Goal: Task Accomplishment & Management: Use online tool/utility

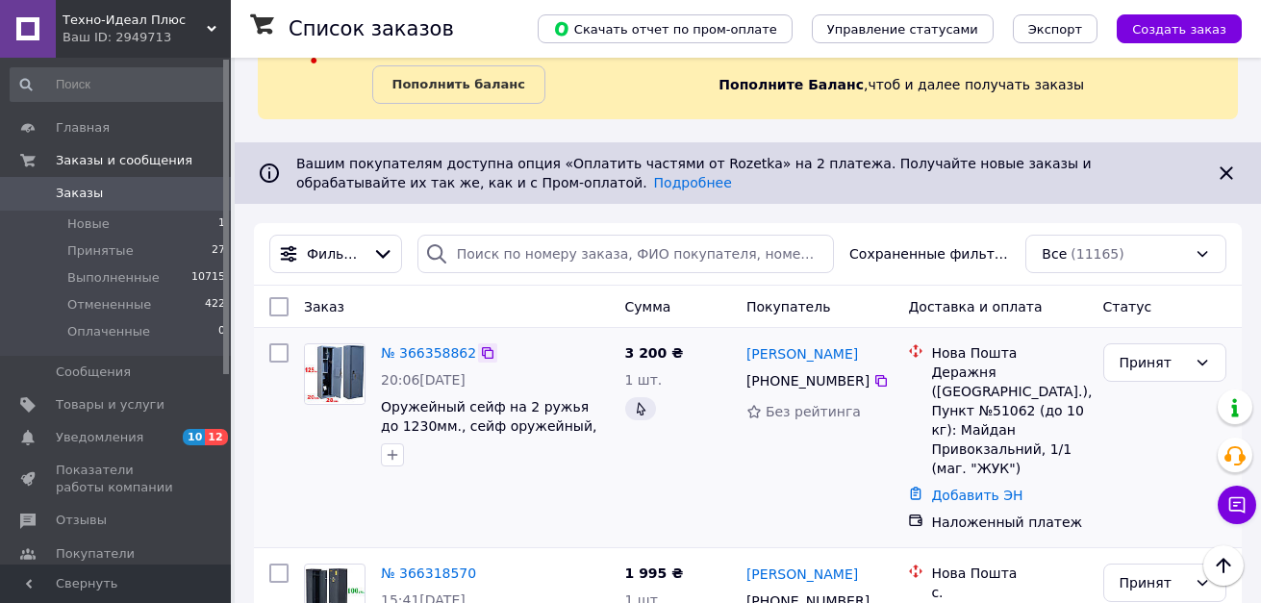
scroll to position [96, 0]
click at [171, 195] on span "Заказы" at bounding box center [117, 193] width 122 height 17
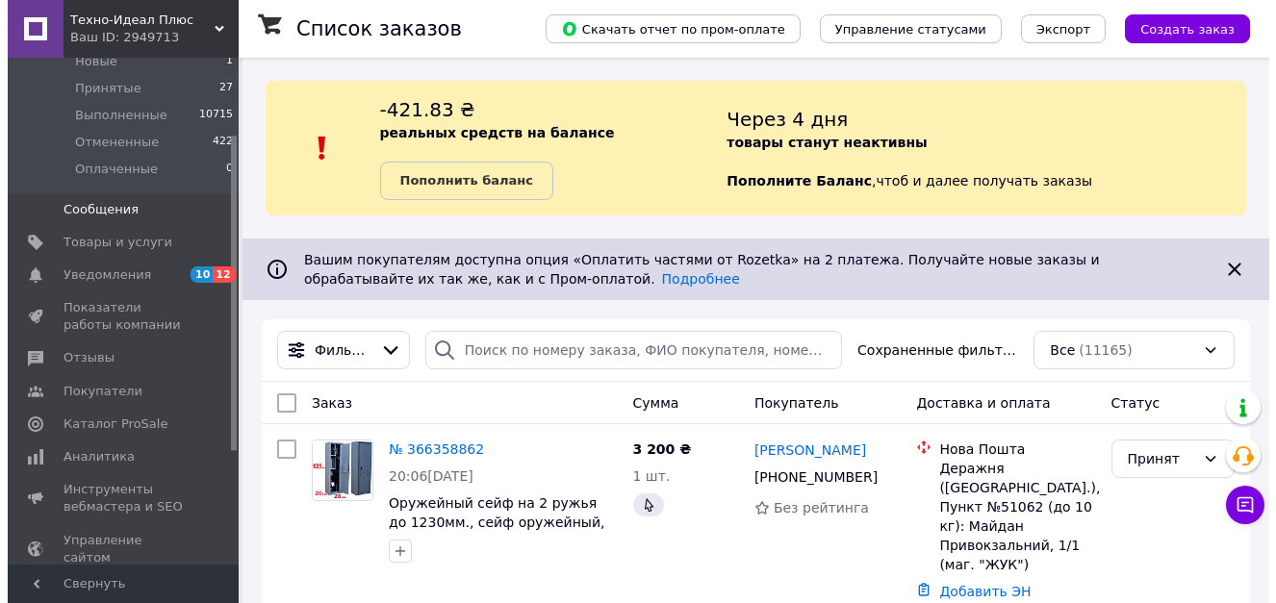
scroll to position [192, 0]
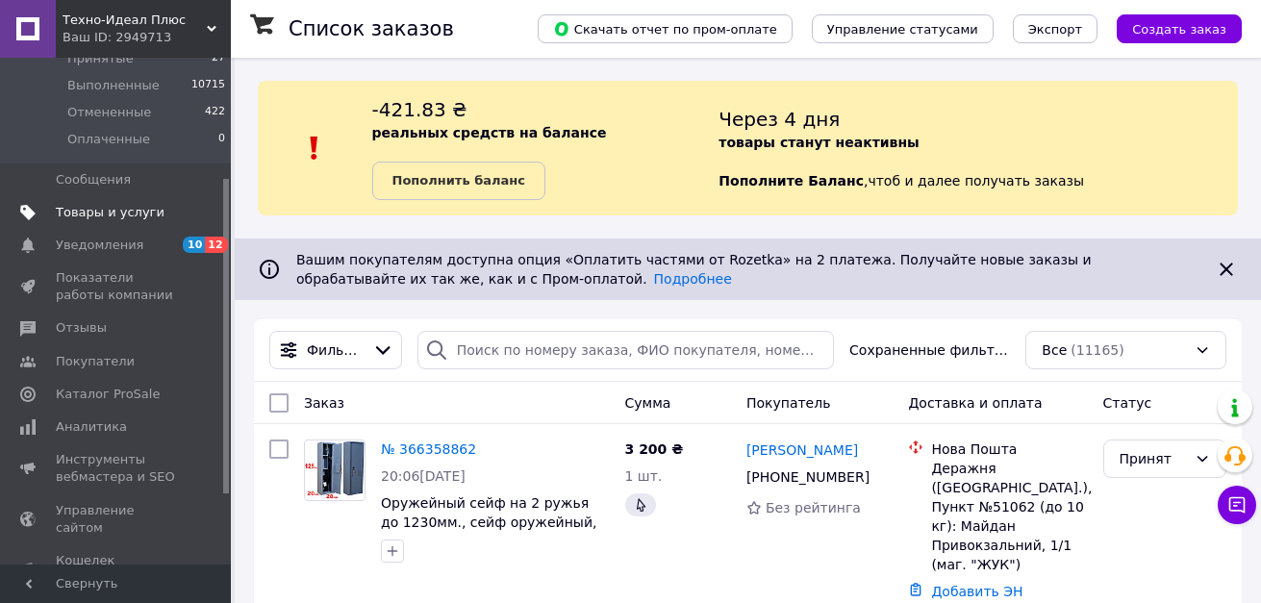
click at [120, 215] on span "Товары и услуги" at bounding box center [110, 212] width 109 height 17
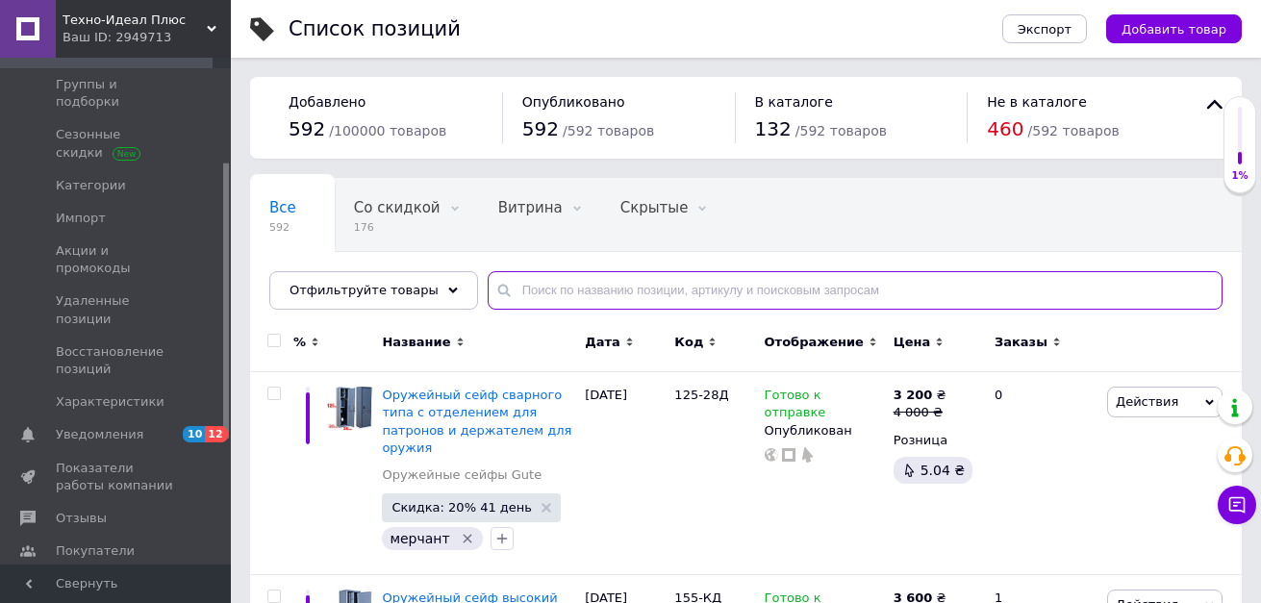
click at [568, 276] on input "text" at bounding box center [855, 290] width 735 height 38
type input "буржуйка"
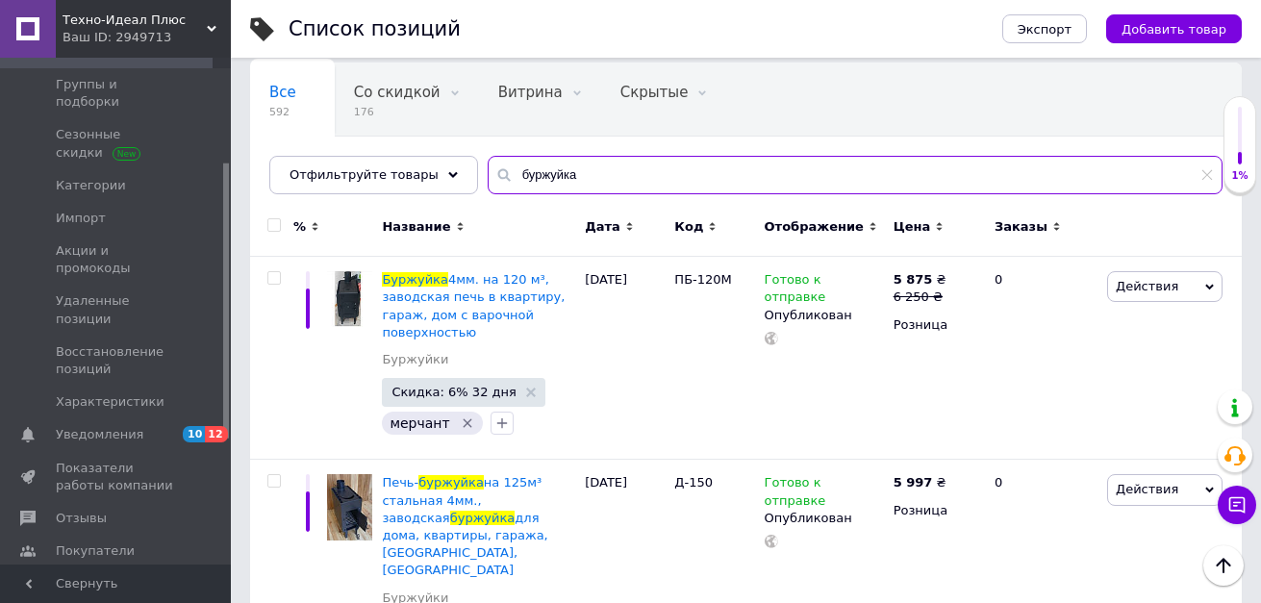
scroll to position [96, 0]
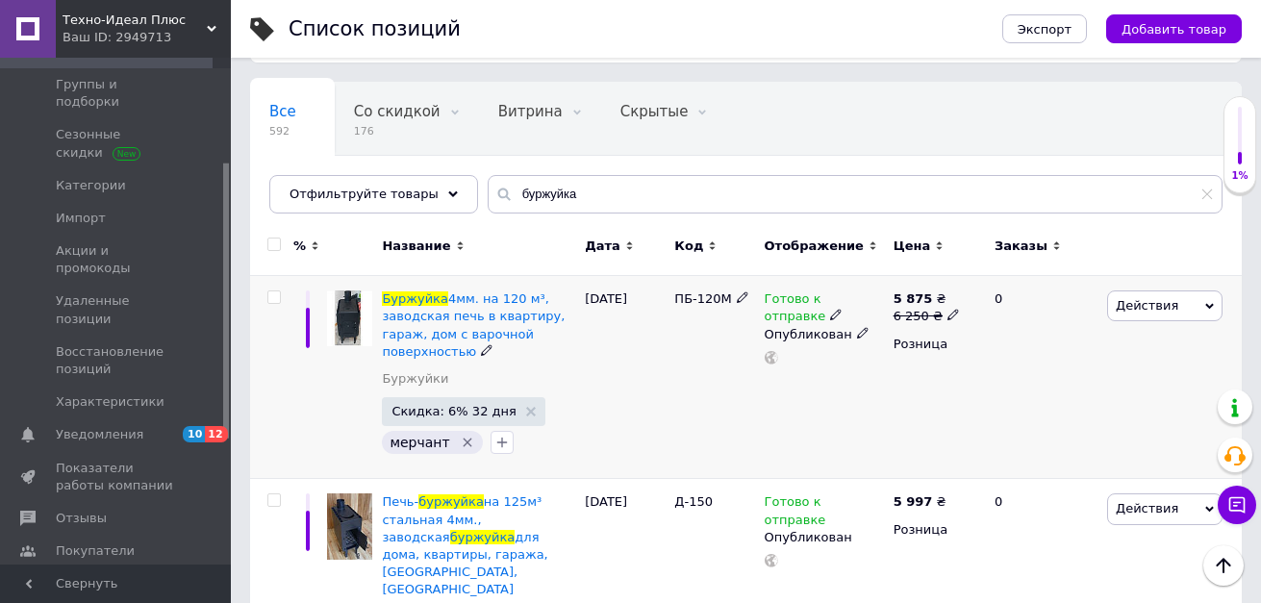
click at [1144, 298] on span "Действия" at bounding box center [1147, 305] width 63 height 14
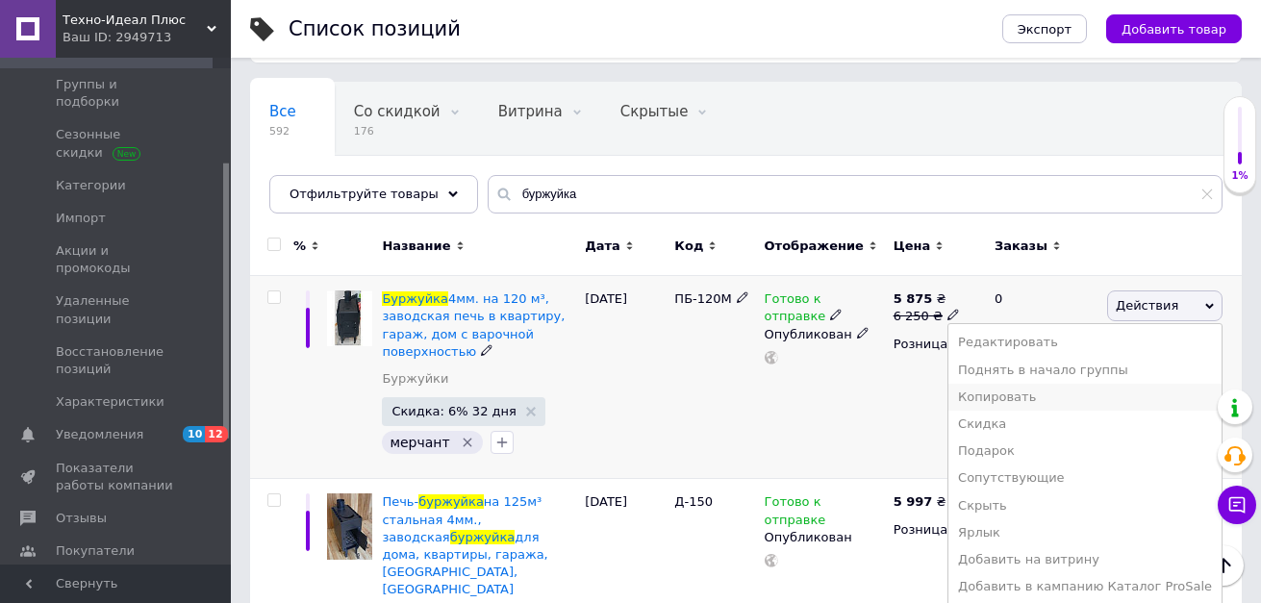
click at [1004, 393] on li "Копировать" at bounding box center [1085, 397] width 273 height 27
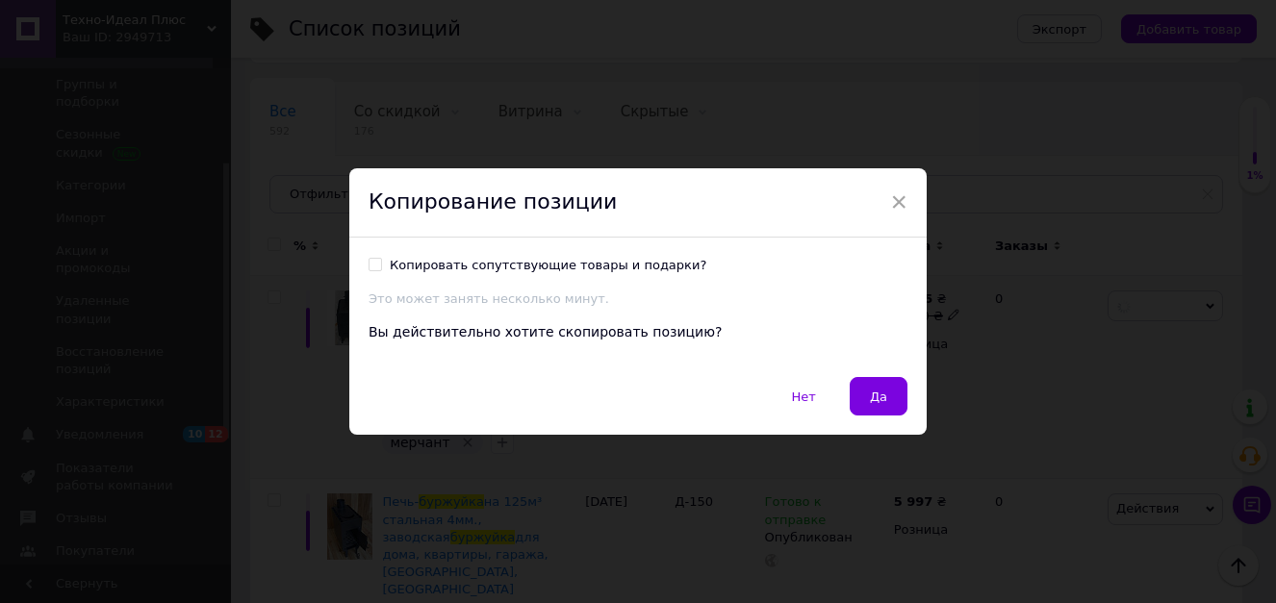
click at [374, 266] on input "Копировать сопутствующие товары и подарки?" at bounding box center [375, 264] width 13 height 13
click at [373, 263] on input "Копировать сопутствующие товары и подарки?" at bounding box center [375, 264] width 13 height 13
checkbox input "false"
click at [863, 401] on button "Да" at bounding box center [879, 396] width 58 height 38
